Goal: Task Accomplishment & Management: Manage account settings

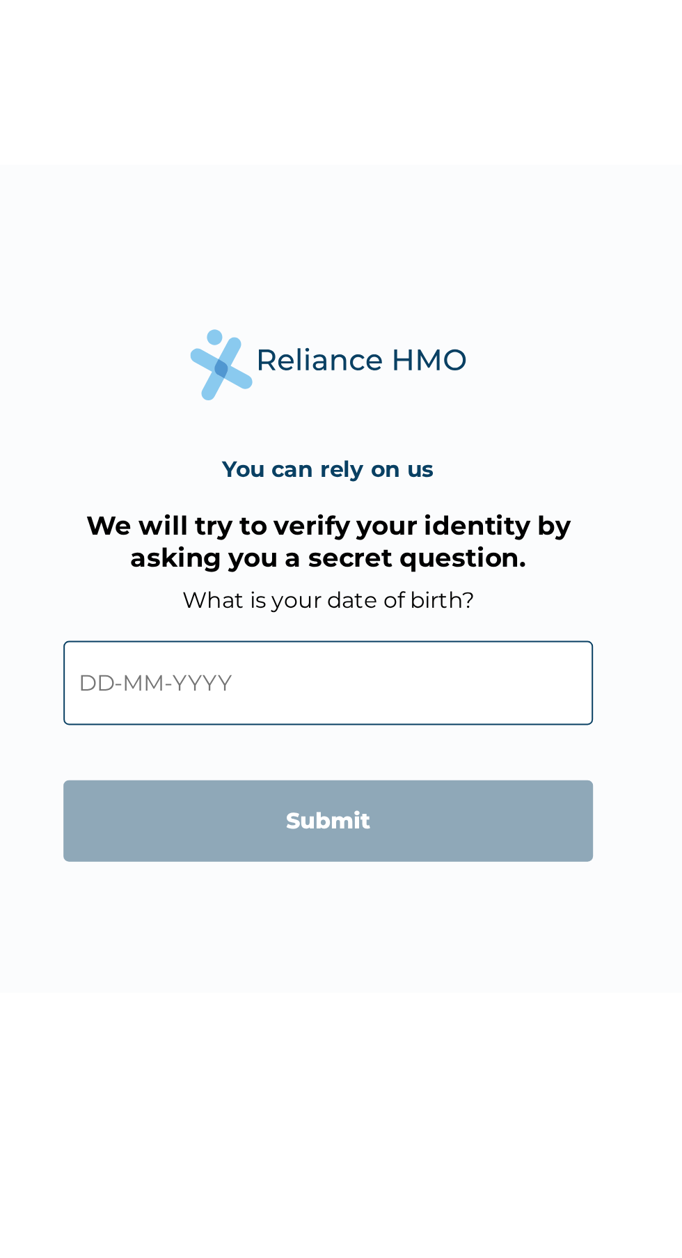
click at [293, 696] on input "text" at bounding box center [340, 682] width 267 height 42
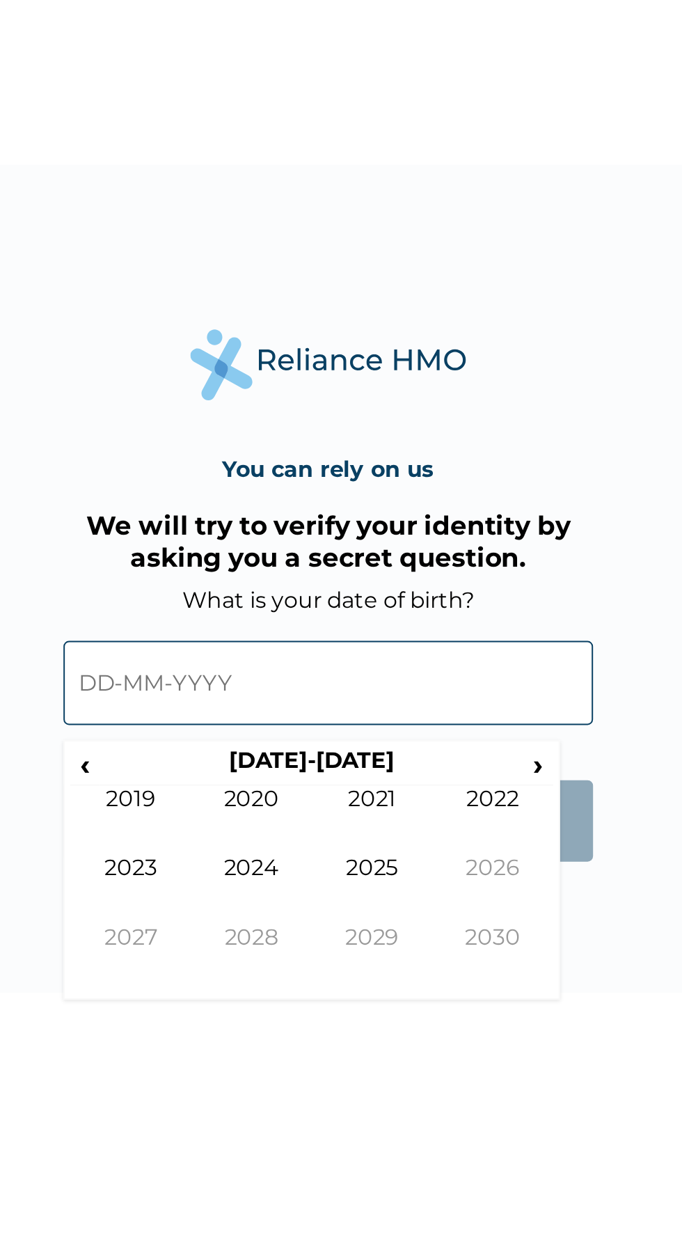
click at [216, 730] on span "‹" at bounding box center [218, 722] width 15 height 17
click at [218, 723] on span "‹" at bounding box center [218, 722] width 15 height 17
click at [307, 777] on td "1994" at bounding box center [302, 786] width 61 height 35
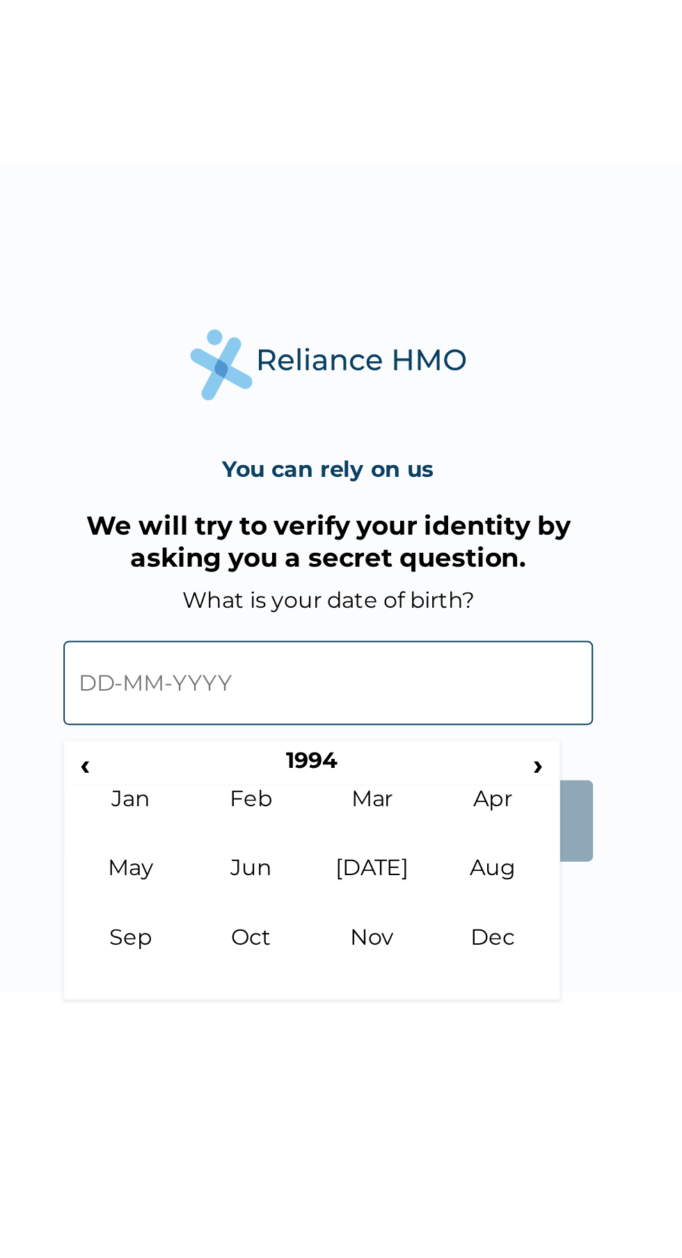
click at [430, 769] on td "Aug" at bounding box center [424, 786] width 61 height 35
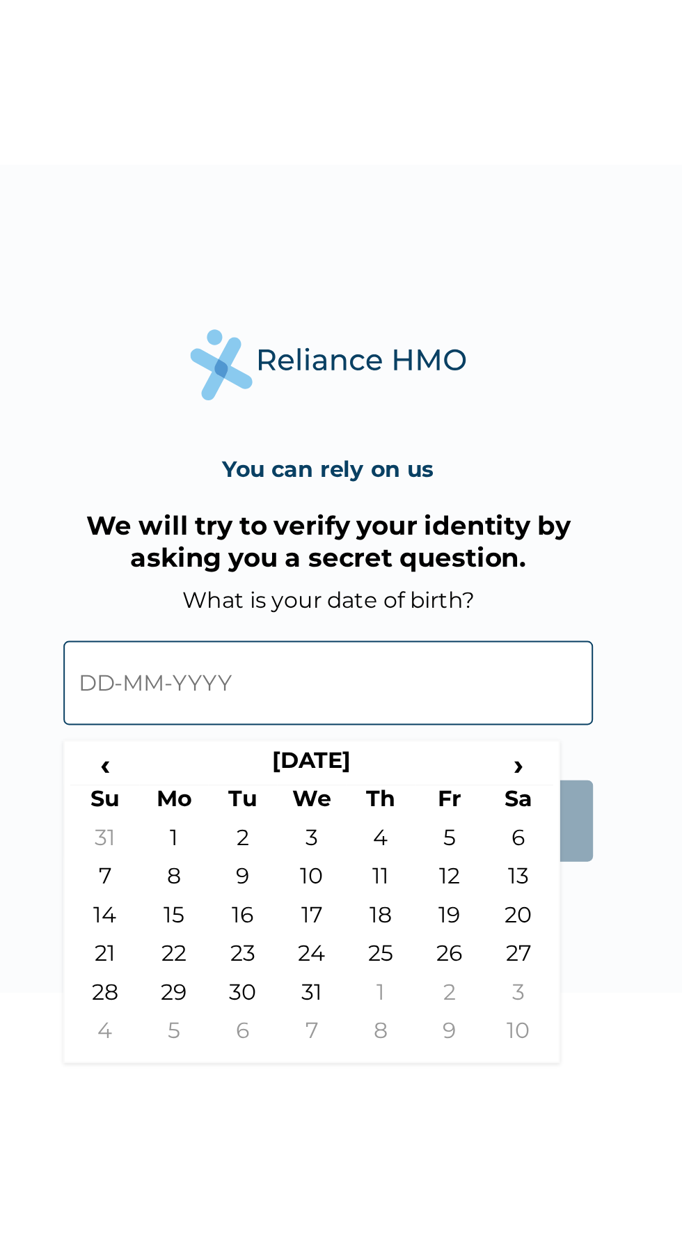
click at [407, 795] on td "19" at bounding box center [402, 801] width 35 height 19
type input "[DATE]"
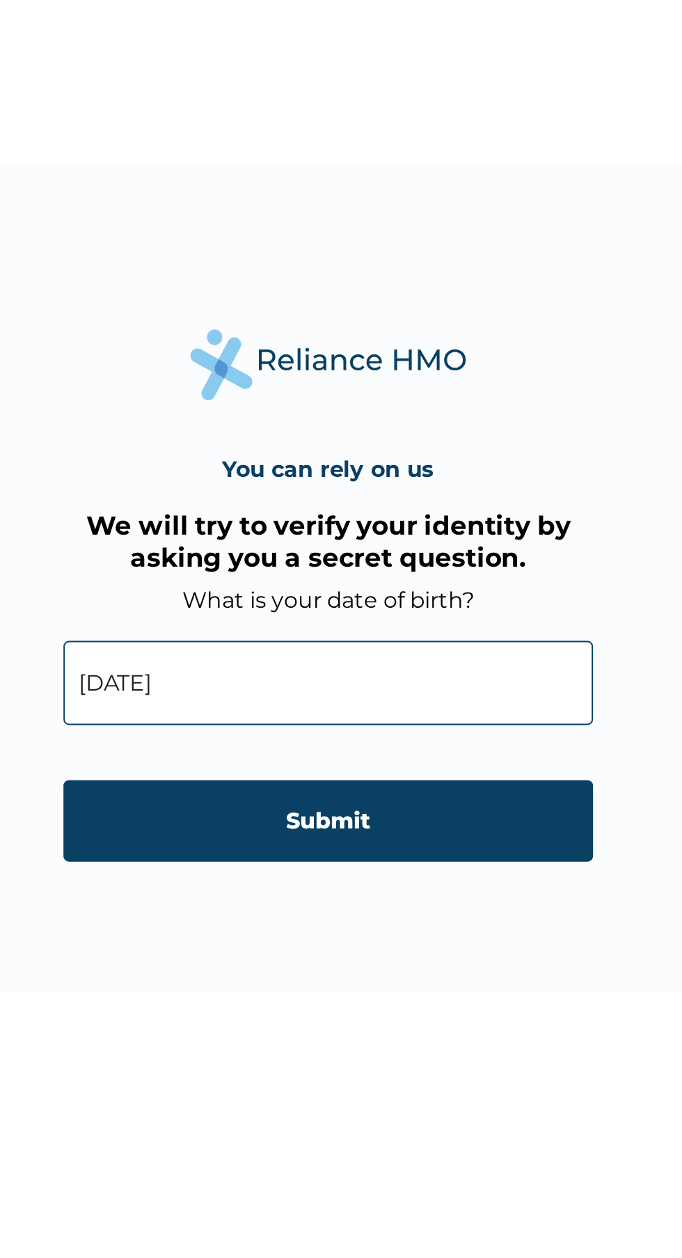
click at [393, 746] on input "Submit" at bounding box center [340, 751] width 267 height 41
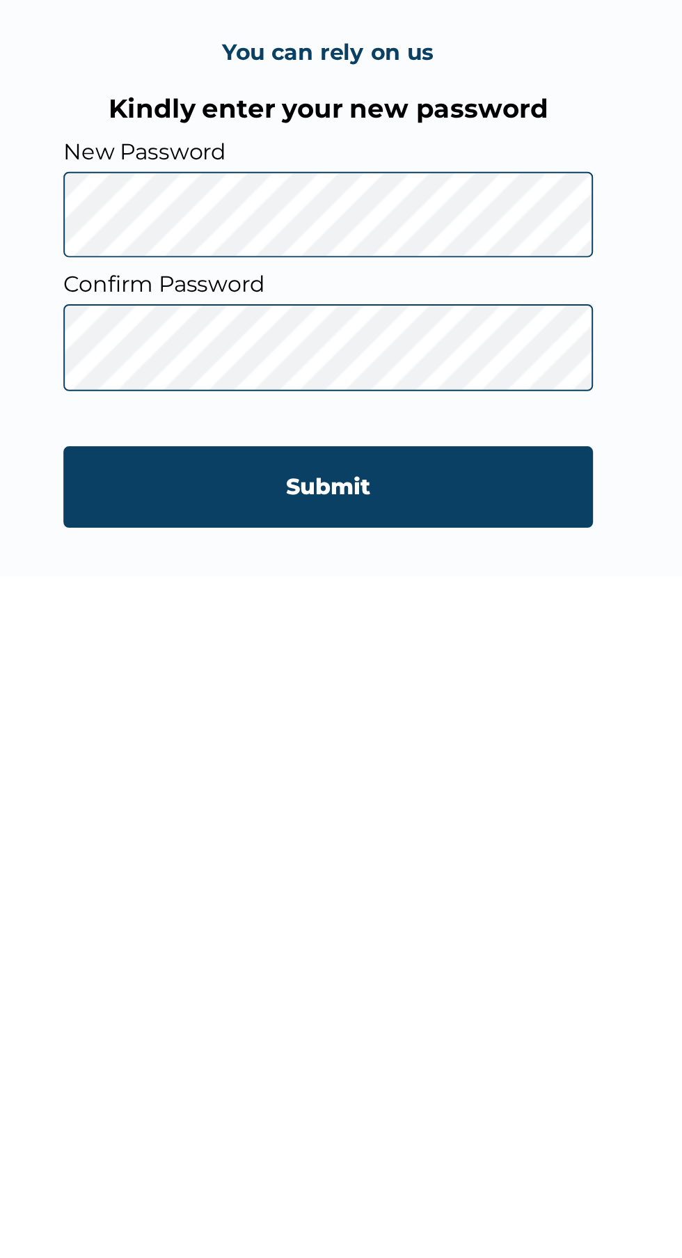
click at [381, 799] on input "Submit" at bounding box center [340, 793] width 267 height 41
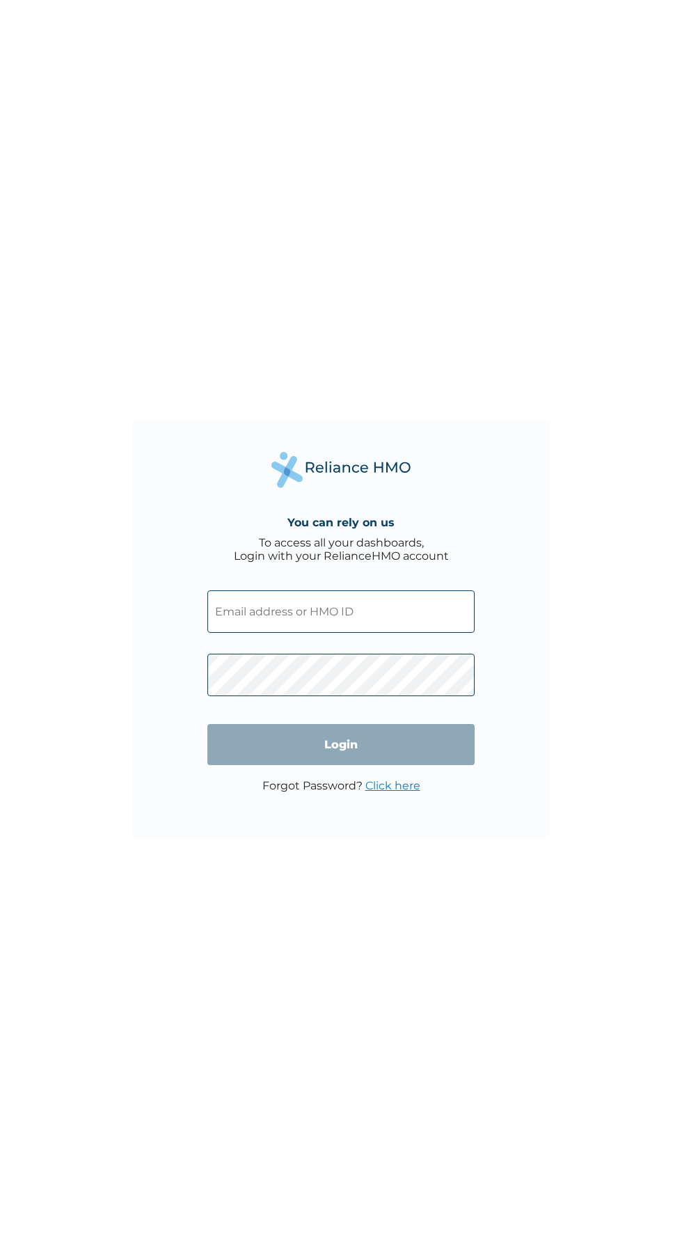
click at [360, 613] on input "text" at bounding box center [340, 611] width 267 height 42
click input "Login" at bounding box center [340, 744] width 267 height 41
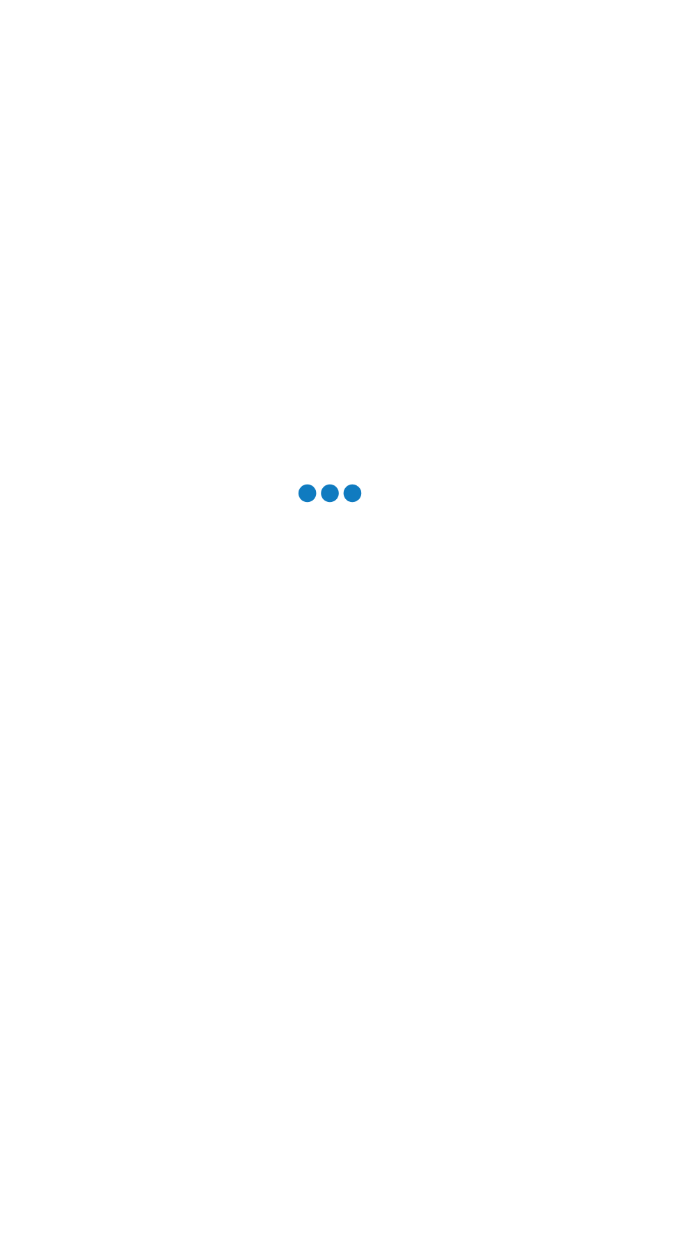
click at [336, 672] on div at bounding box center [341, 629] width 682 height 1258
